Goal: Task Accomplishment & Management: Manage account settings

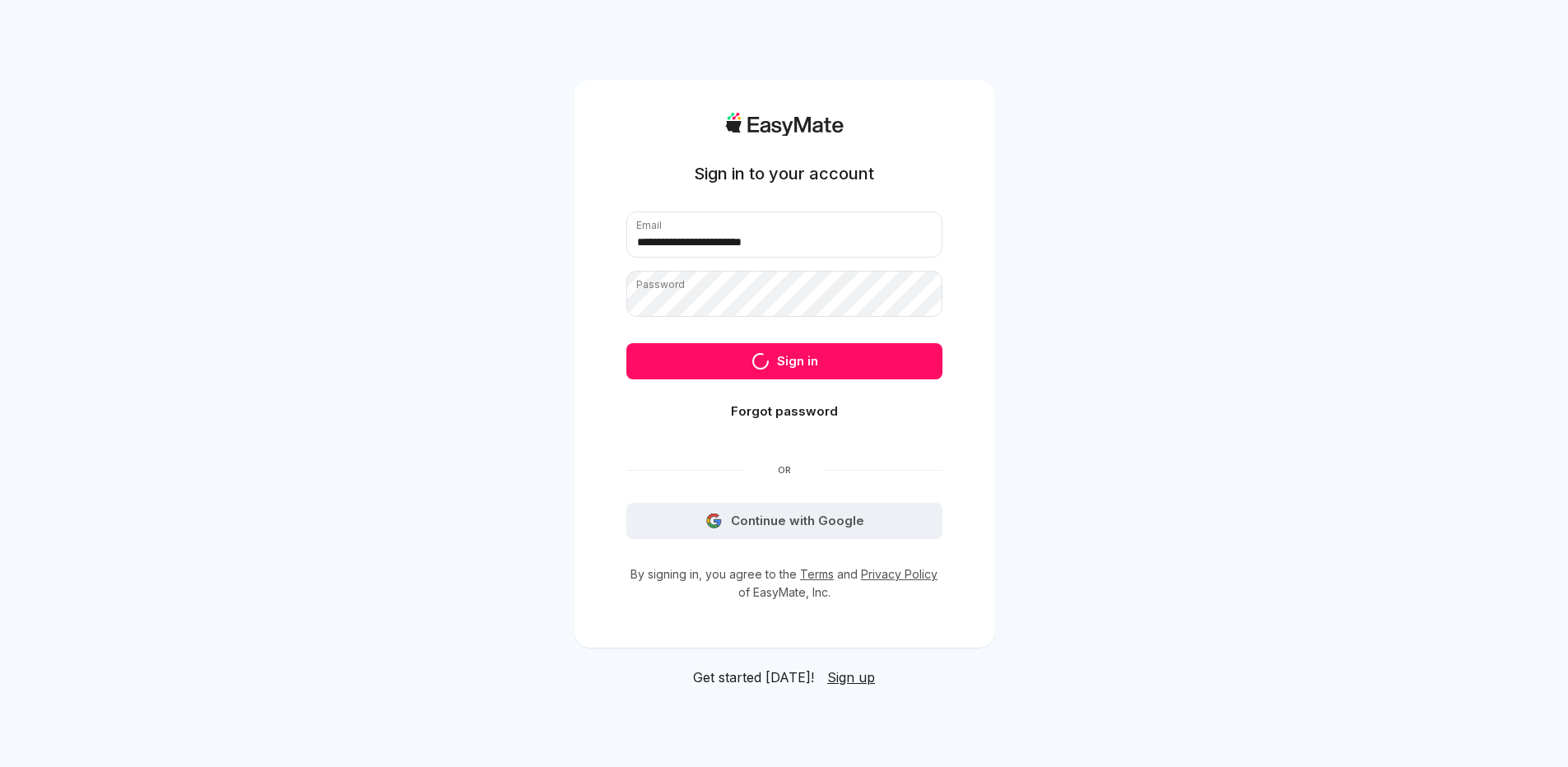
click at [834, 522] on div "**********" at bounding box center [784, 357] width 316 height 489
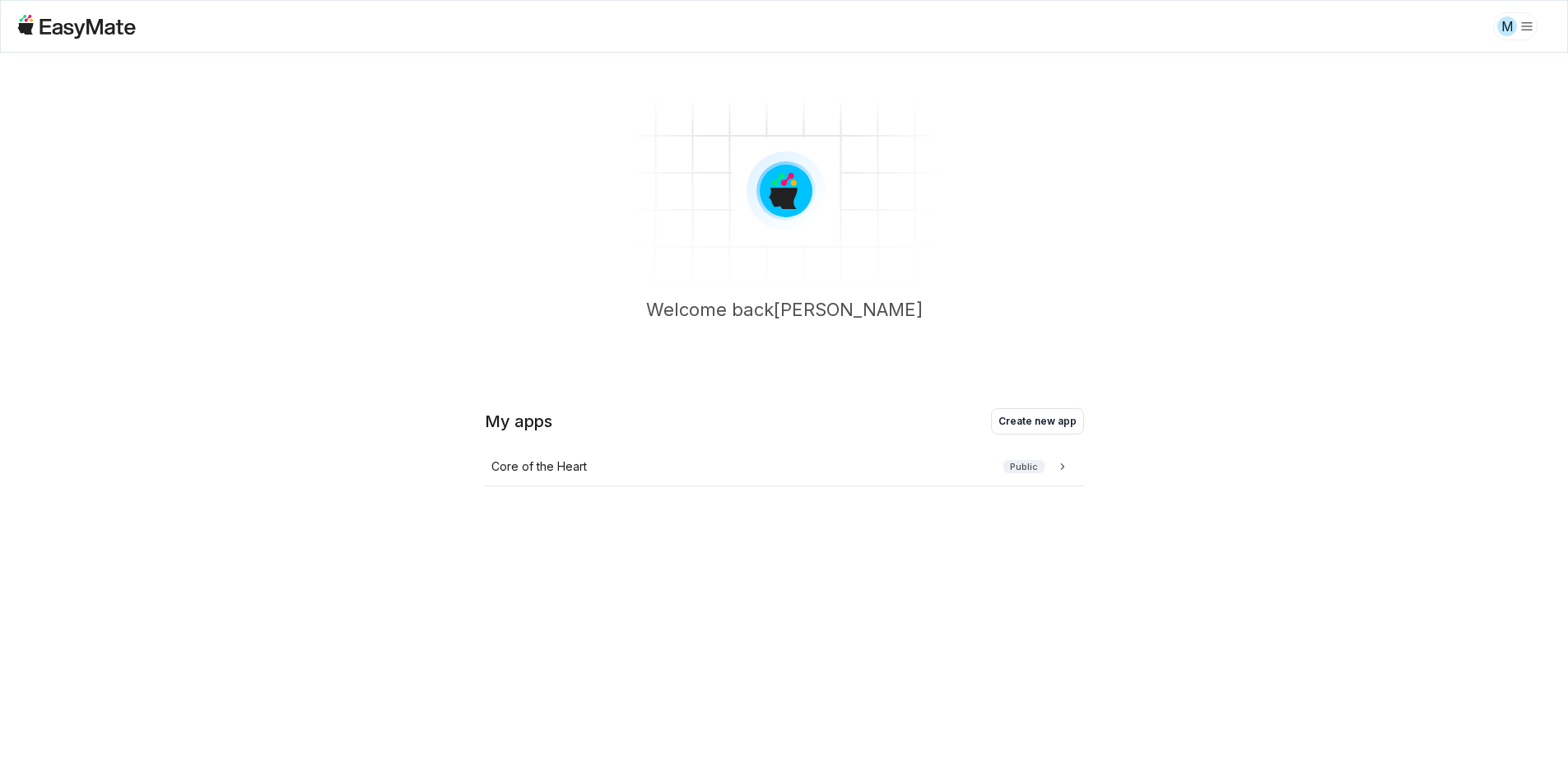
click at [836, 519] on div "Core of the Heart Public" at bounding box center [784, 579] width 600 height 263
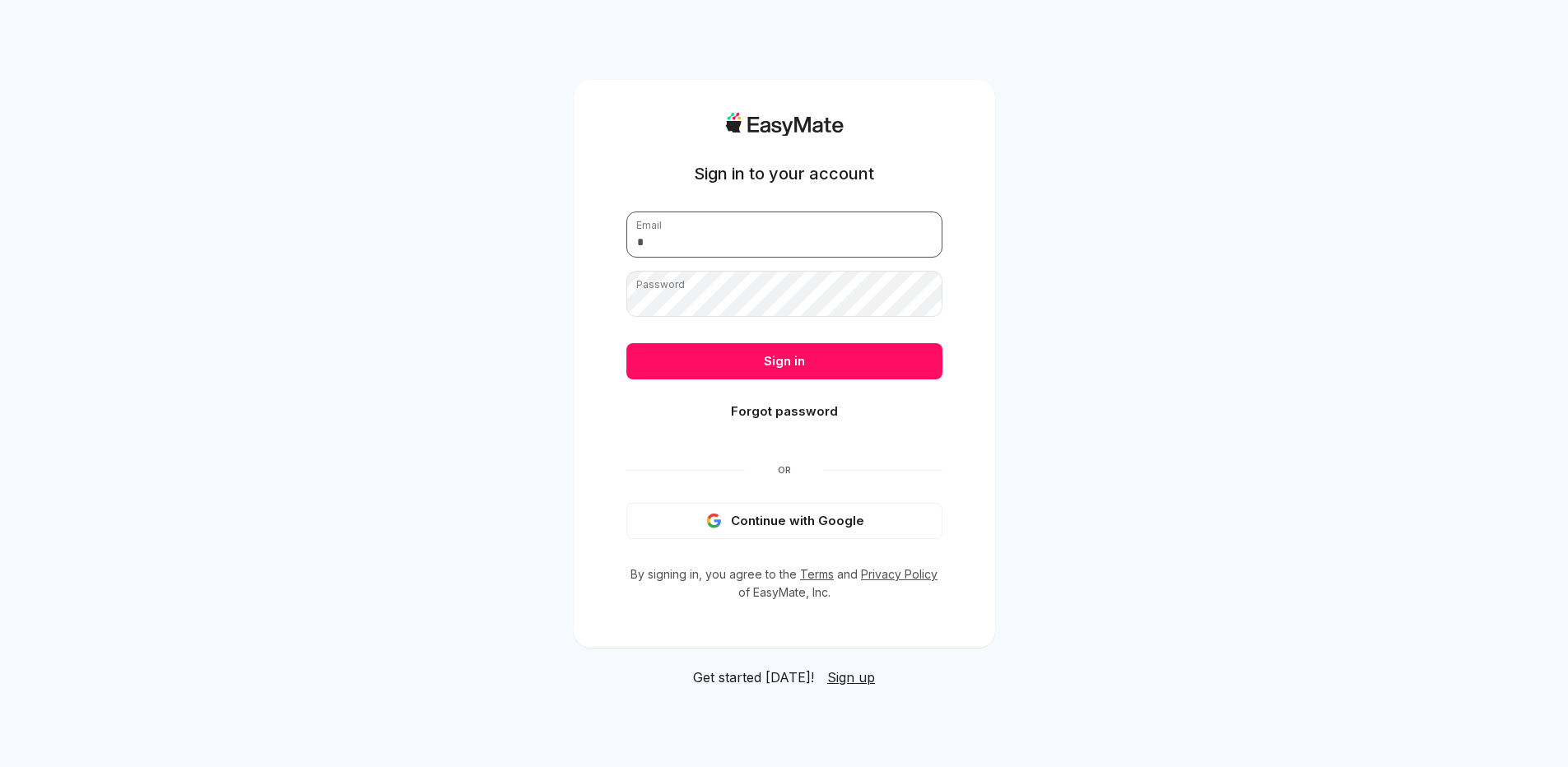
type input "**********"
